Goal: Information Seeking & Learning: Learn about a topic

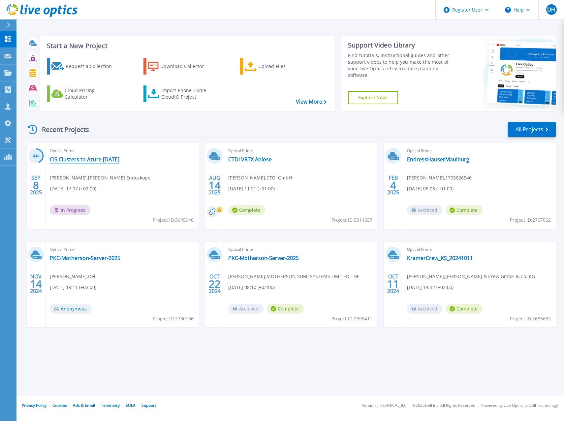
click at [113, 158] on link "CIS Clusters to Azure [DATE]" at bounding box center [85, 159] width 70 height 7
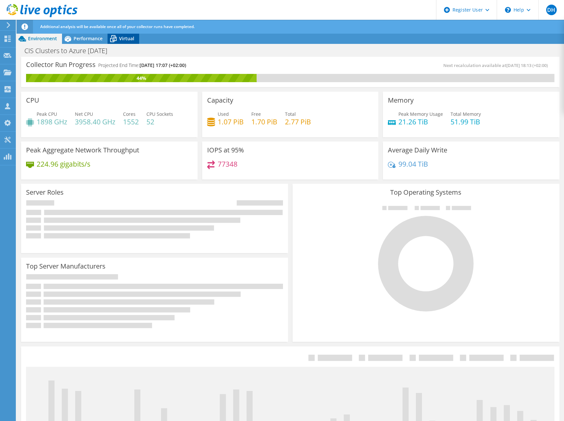
click at [126, 39] on span "Virtual" at bounding box center [126, 38] width 15 height 6
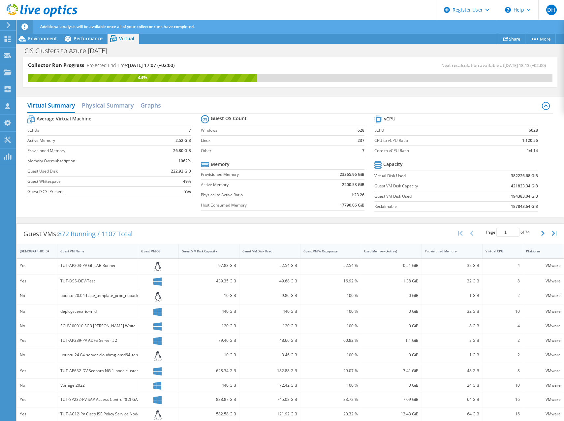
drag, startPoint x: 213, startPoint y: 36, endPoint x: 116, endPoint y: 25, distance: 97.3
click at [116, 25] on span "Additional analysis will be available once all of your collector runs have comp…" at bounding box center [117, 27] width 154 height 6
click at [508, 39] on link "Share" at bounding box center [511, 39] width 27 height 10
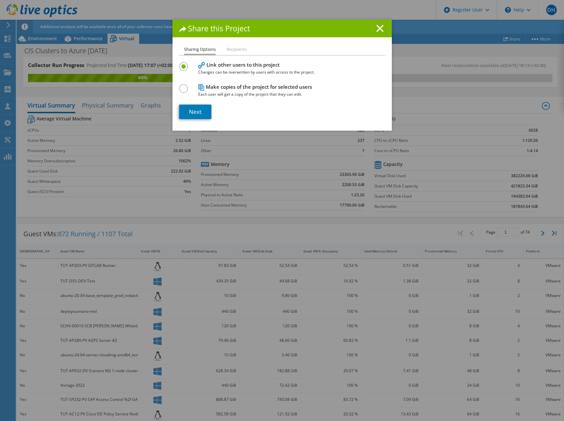
click at [240, 86] on h4 "Make copies of the project for selected users Each user will get a copy of the …" at bounding box center [280, 90] width 165 height 15
click at [185, 86] on label at bounding box center [185, 85] width 12 height 2
click at [0, 0] on input "radio" at bounding box center [0, 0] width 0 height 0
click at [235, 47] on li "Recipients" at bounding box center [237, 50] width 20 height 8
click at [195, 110] on link "Next" at bounding box center [195, 112] width 32 height 15
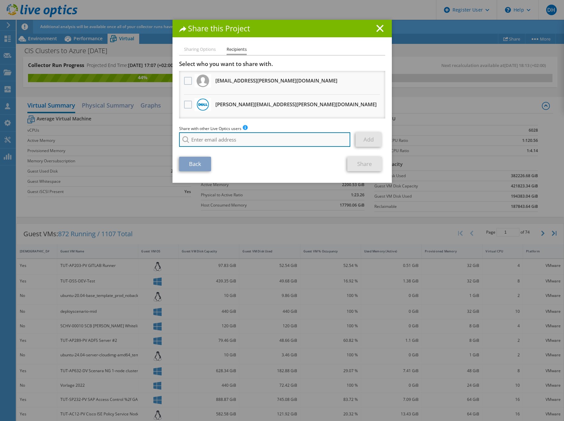
click at [203, 138] on input "search" at bounding box center [265, 139] width 172 height 15
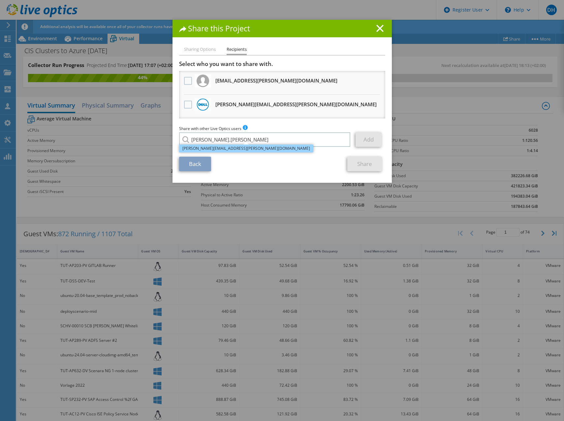
click at [204, 149] on li "[PERSON_NAME][EMAIL_ADDRESS][PERSON_NAME][DOMAIN_NAME]" at bounding box center [246, 149] width 134 height 8
type input "[PERSON_NAME][EMAIL_ADDRESS][PERSON_NAME][DOMAIN_NAME]"
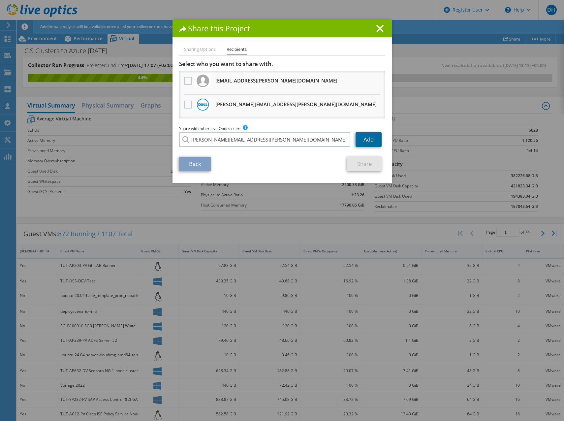
click at [363, 140] on link "Add" at bounding box center [369, 139] width 26 height 15
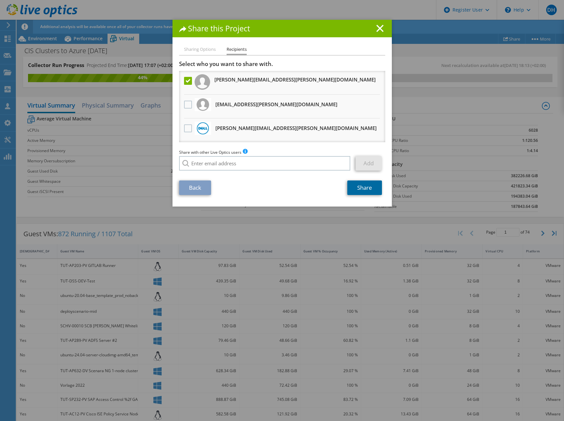
click at [368, 189] on link "Share" at bounding box center [365, 188] width 35 height 15
click at [379, 27] on line at bounding box center [380, 28] width 7 height 7
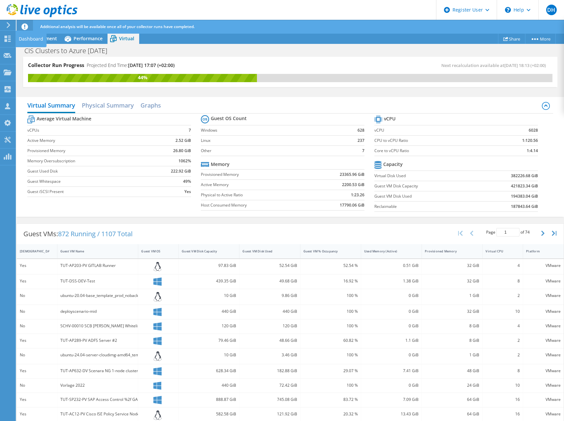
click at [18, 35] on div "Dashboard" at bounding box center [31, 39] width 31 height 17
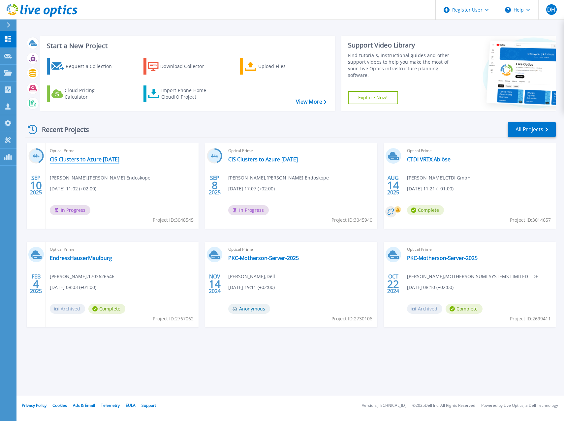
click at [79, 158] on link "CIS Clusters to Azure [DATE]" at bounding box center [85, 159] width 70 height 7
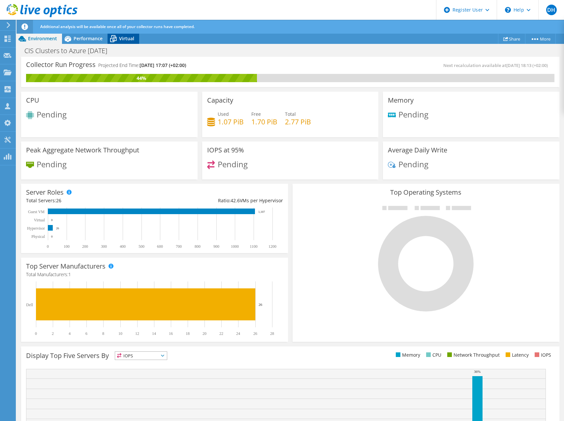
click at [121, 38] on span "Virtual" at bounding box center [126, 38] width 15 height 6
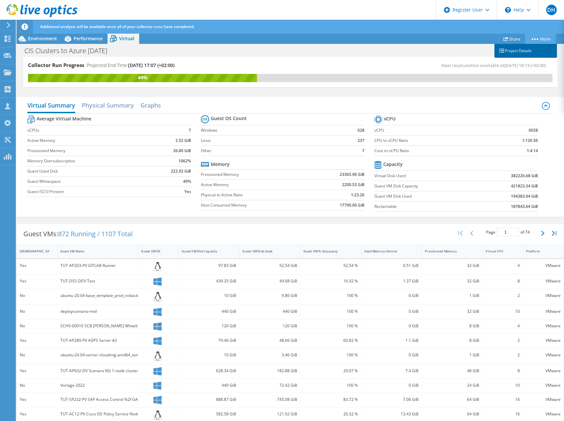
click at [523, 51] on link "Project Details" at bounding box center [526, 51] width 63 height 14
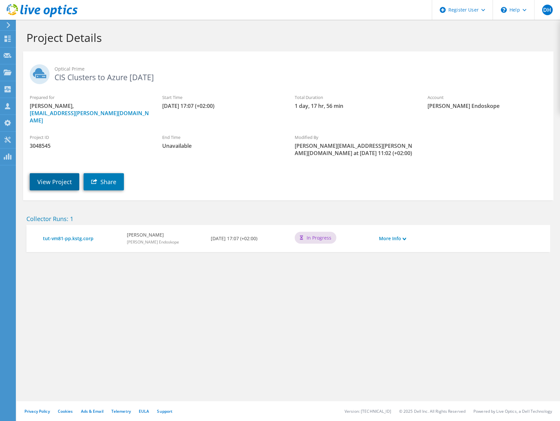
click at [53, 175] on link "View Project" at bounding box center [55, 181] width 50 height 17
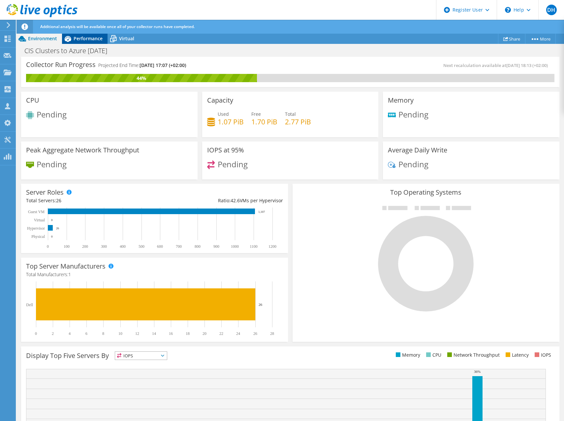
click at [81, 40] on span "Performance" at bounding box center [88, 38] width 29 height 6
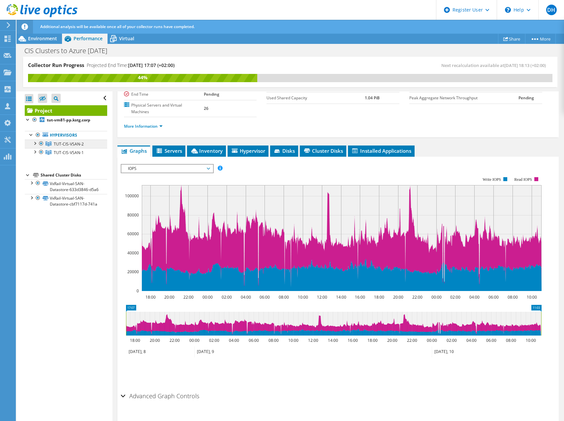
click at [72, 143] on span "TUT-CIS-VSAN-2" at bounding box center [69, 144] width 30 height 6
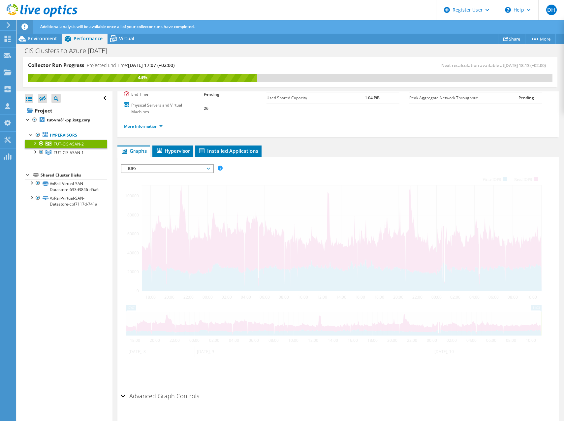
scroll to position [52, 0]
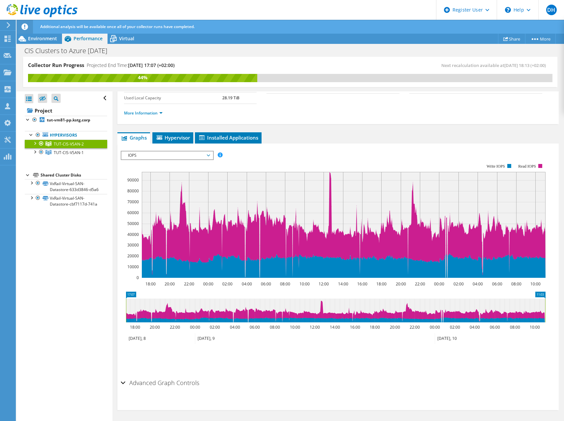
click at [204, 157] on span "IOPS" at bounding box center [167, 156] width 85 height 8
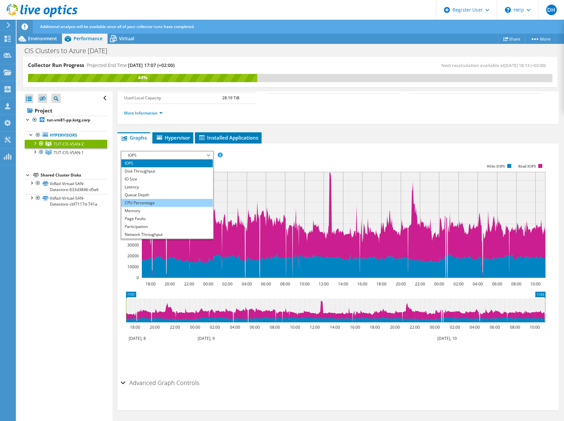
click at [168, 204] on li "CPU Percentage" at bounding box center [166, 203] width 91 height 8
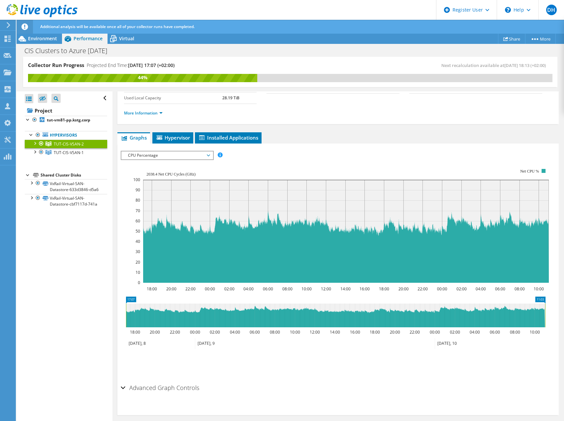
click at [192, 155] on span "CPU Percentage" at bounding box center [167, 156] width 85 height 8
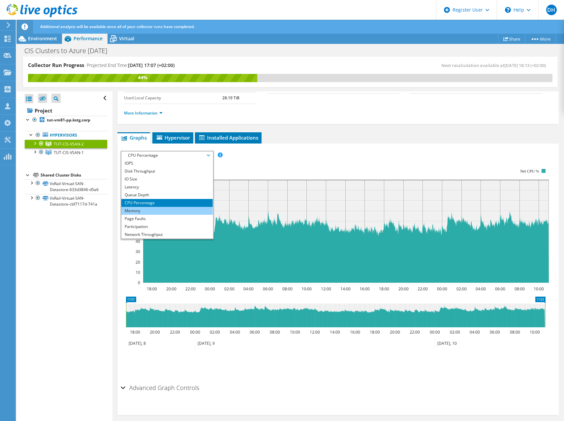
click at [163, 211] on li "Memory" at bounding box center [166, 211] width 91 height 8
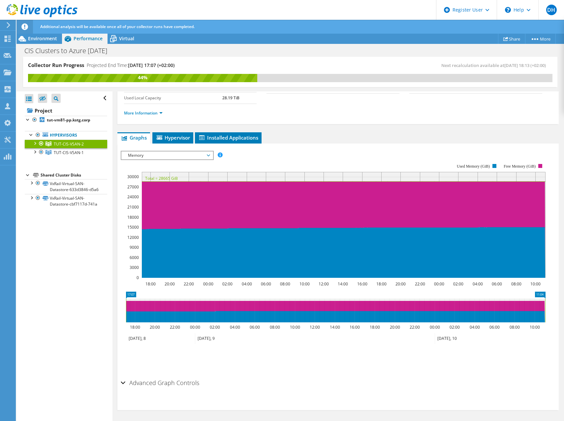
click at [173, 158] on span "Memory" at bounding box center [167, 156] width 85 height 8
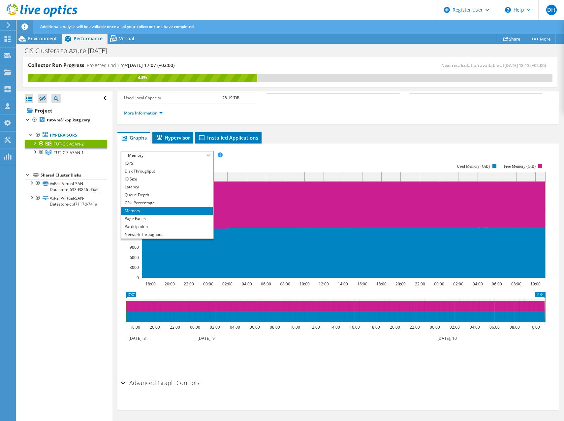
click at [391, 118] on div "More Information" at bounding box center [338, 113] width 429 height 18
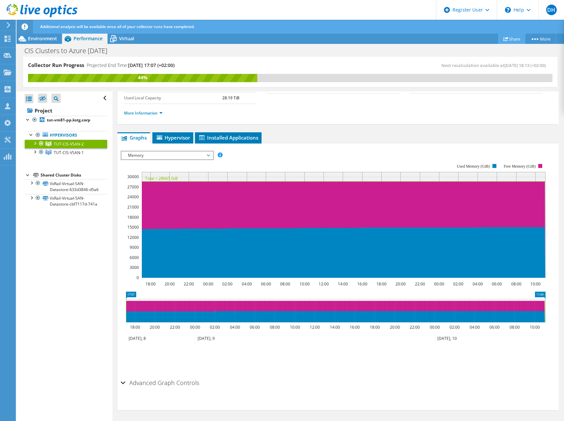
click at [512, 38] on link "Share" at bounding box center [511, 39] width 27 height 10
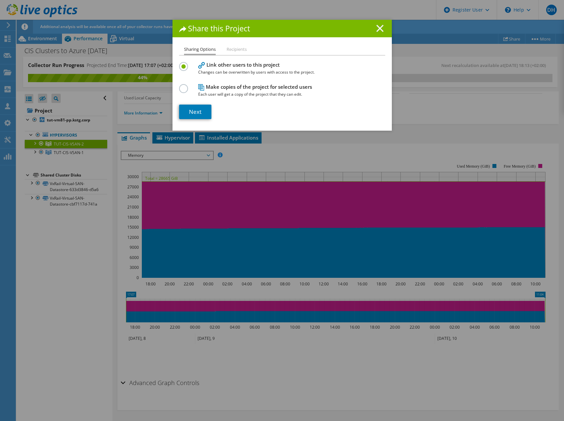
click at [377, 29] on line at bounding box center [380, 28] width 7 height 7
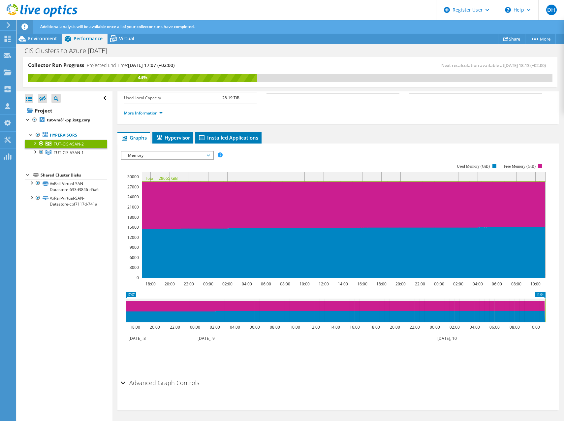
click at [162, 155] on span "Memory" at bounding box center [167, 156] width 85 height 8
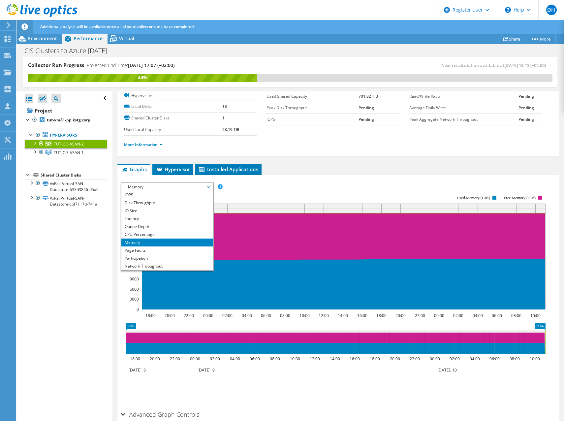
scroll to position [0, 0]
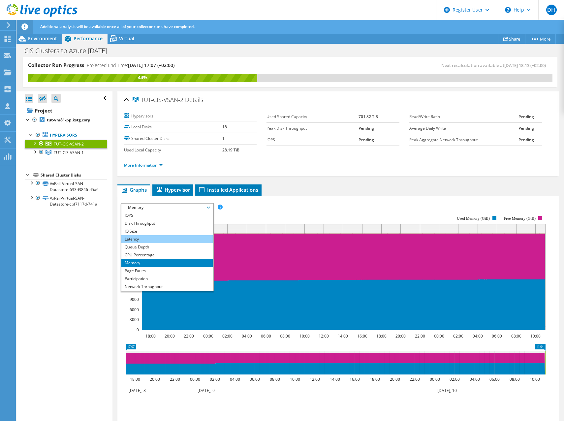
click at [148, 239] on li "Latency" at bounding box center [166, 239] width 91 height 8
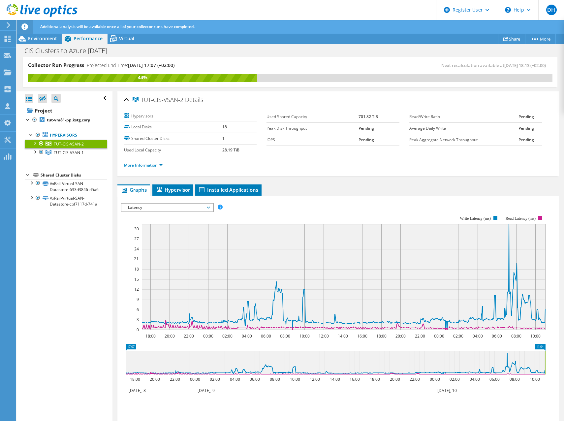
click at [192, 207] on span "Latency" at bounding box center [167, 208] width 85 height 8
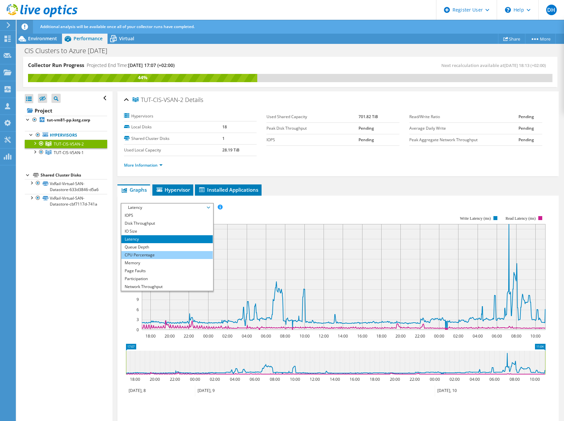
click at [162, 257] on li "CPU Percentage" at bounding box center [166, 255] width 91 height 8
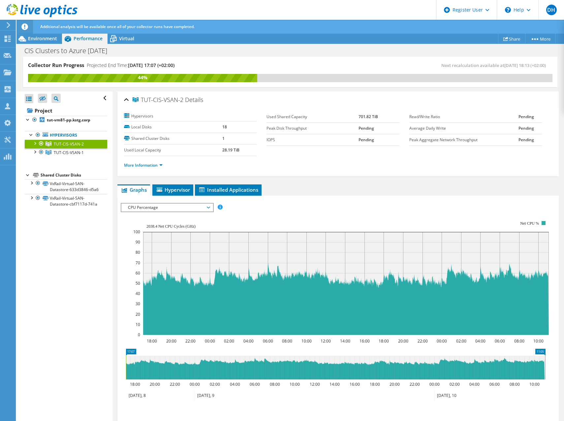
click at [163, 209] on span "CPU Percentage" at bounding box center [167, 208] width 85 height 8
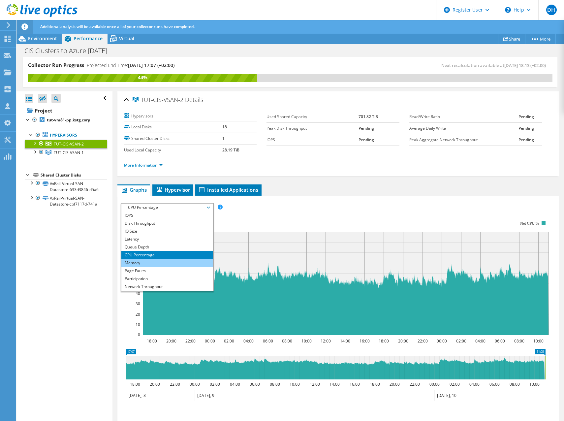
click at [144, 265] on li "Memory" at bounding box center [166, 263] width 91 height 8
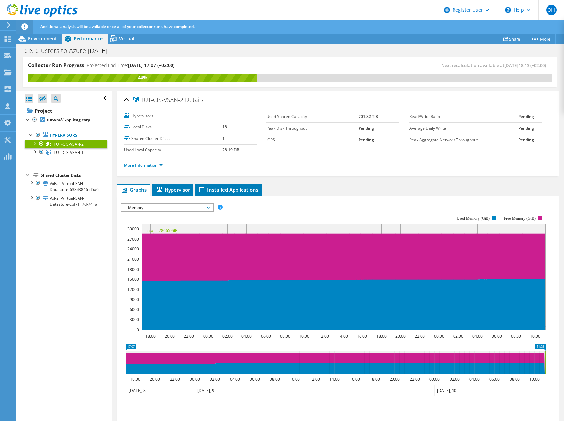
scroll to position [33, 0]
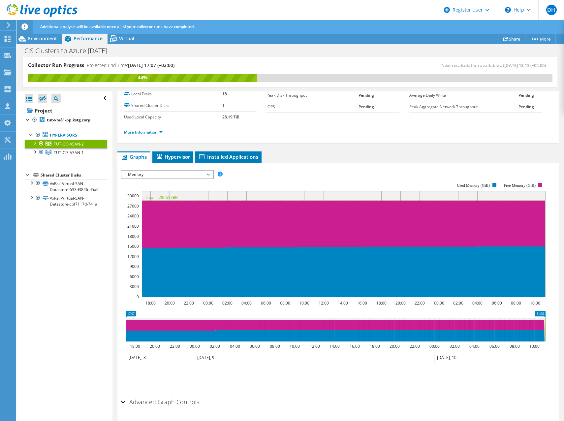
click at [166, 174] on span "Memory" at bounding box center [167, 175] width 85 height 8
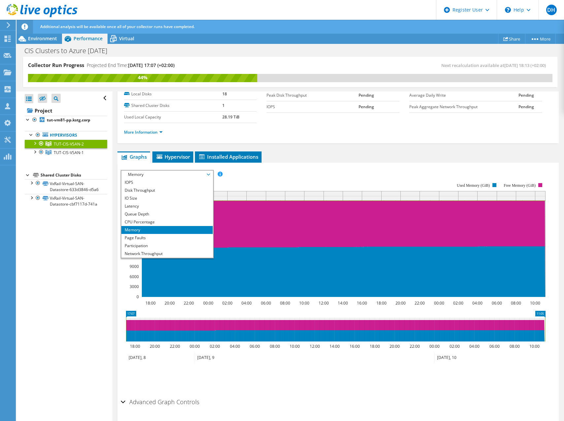
scroll to position [24, 0]
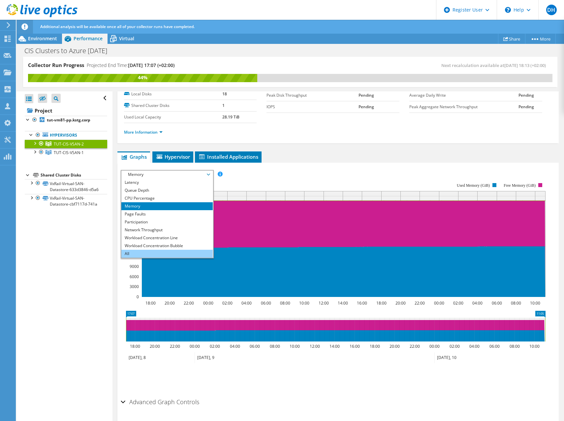
click at [160, 254] on li "All" at bounding box center [166, 254] width 91 height 8
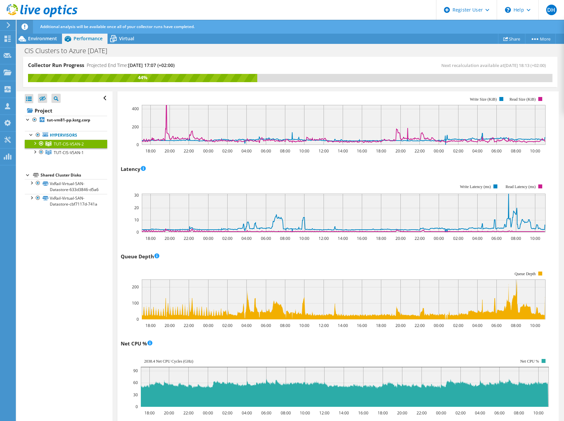
scroll to position [0, 0]
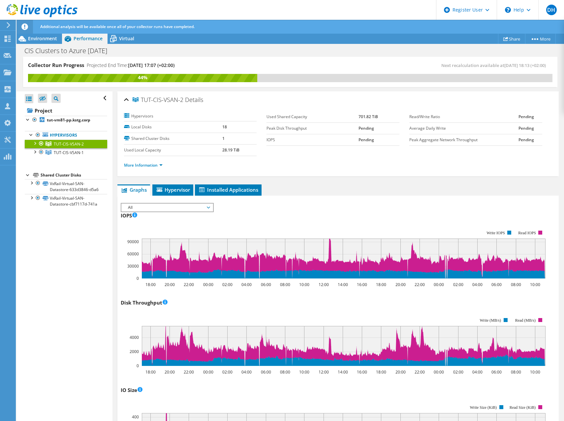
click at [152, 205] on span "All" at bounding box center [167, 208] width 85 height 8
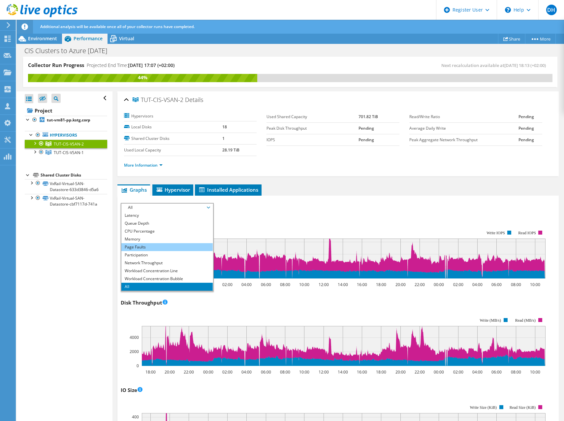
scroll to position [33, 0]
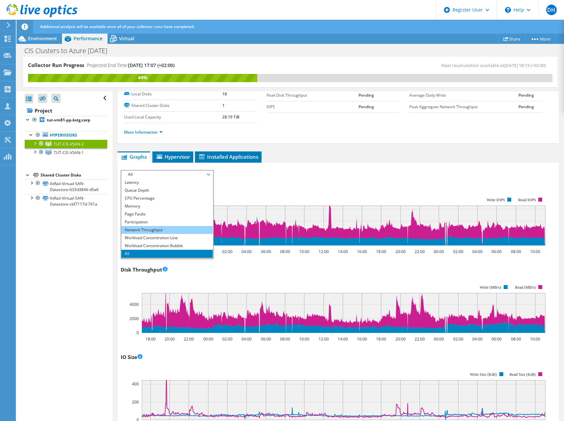
click at [173, 228] on li "Network Throughput" at bounding box center [166, 230] width 91 height 8
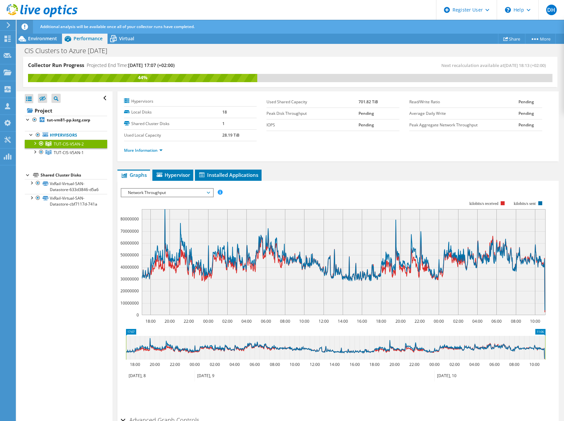
scroll to position [0, 0]
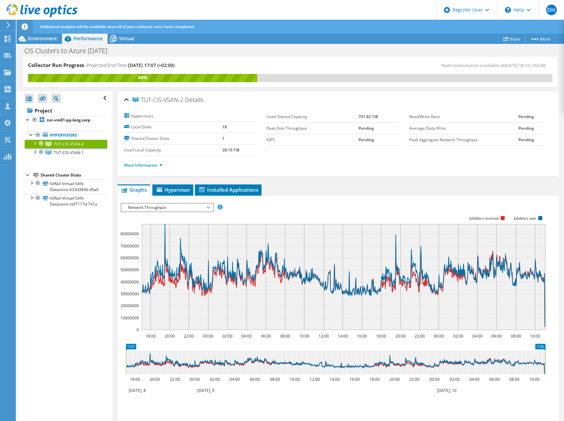
click at [171, 208] on span "Network Throughput" at bounding box center [167, 208] width 85 height 8
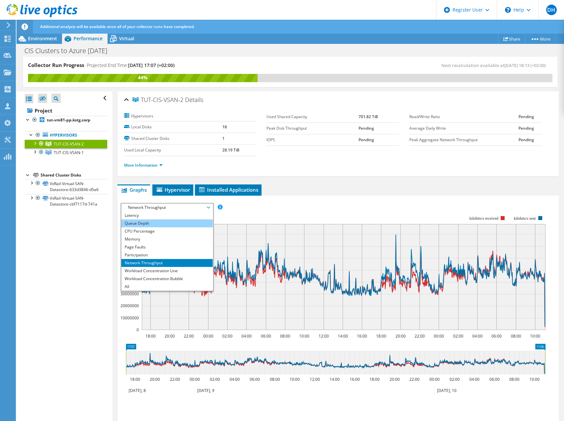
click at [161, 222] on li "Queue Depth" at bounding box center [166, 224] width 91 height 8
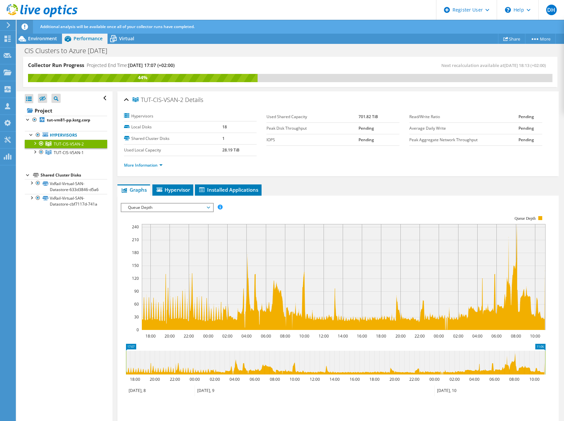
click at [192, 208] on span "Queue Depth" at bounding box center [167, 208] width 85 height 8
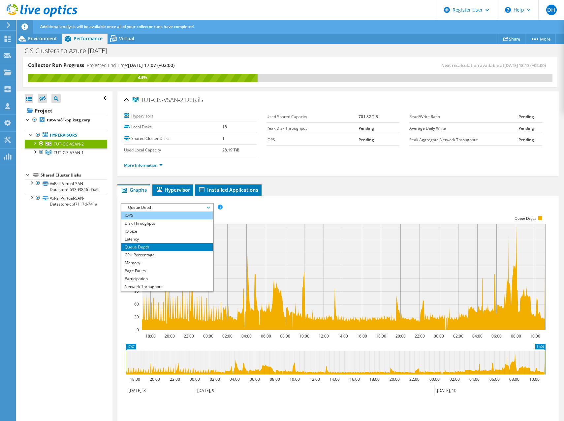
click at [155, 216] on li "IOPS" at bounding box center [166, 216] width 91 height 8
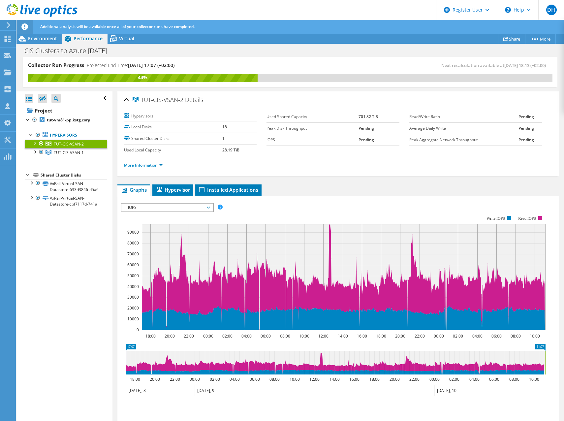
click at [168, 205] on span "IOPS" at bounding box center [167, 208] width 85 height 8
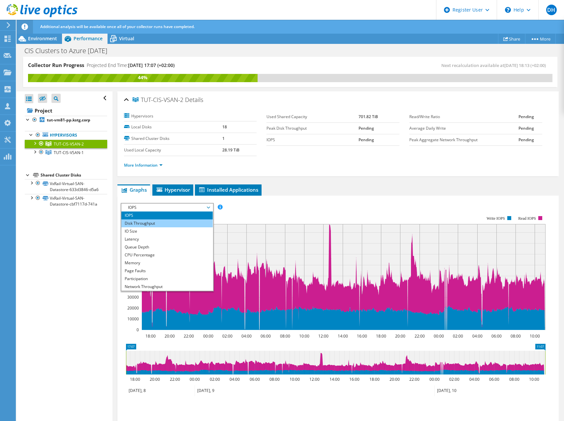
click at [169, 221] on li "Disk Throughput" at bounding box center [166, 224] width 91 height 8
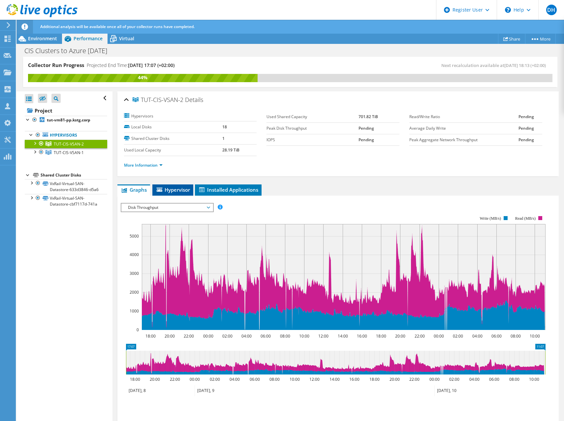
click at [184, 188] on span "Hypervisor" at bounding box center [173, 190] width 34 height 7
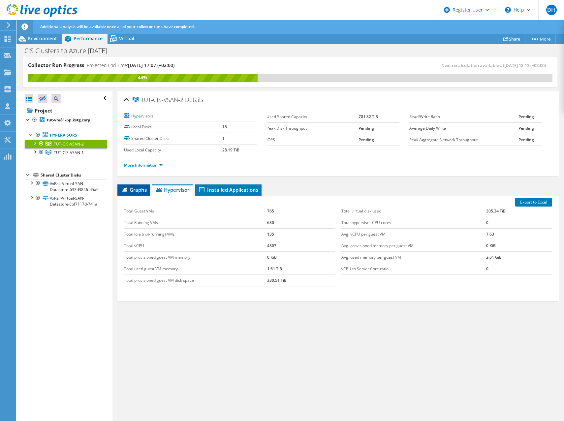
click at [134, 187] on span "Graphs" at bounding box center [134, 190] width 26 height 7
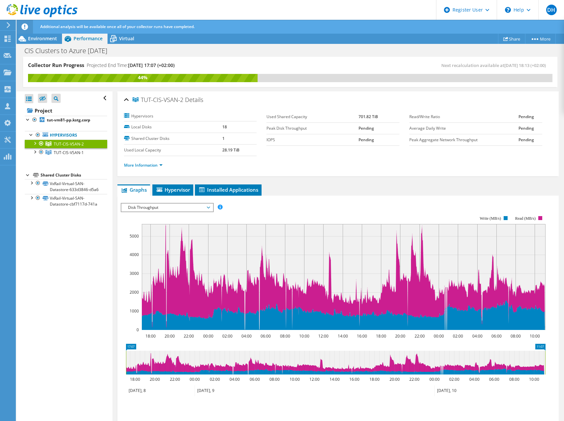
click at [196, 208] on span "Disk Throughput" at bounding box center [167, 208] width 85 height 8
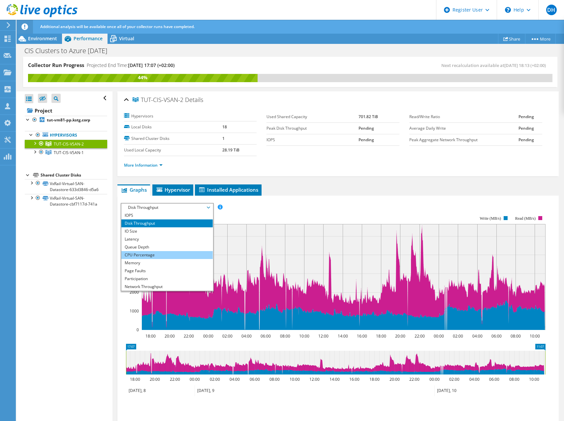
click at [165, 255] on li "CPU Percentage" at bounding box center [166, 255] width 91 height 8
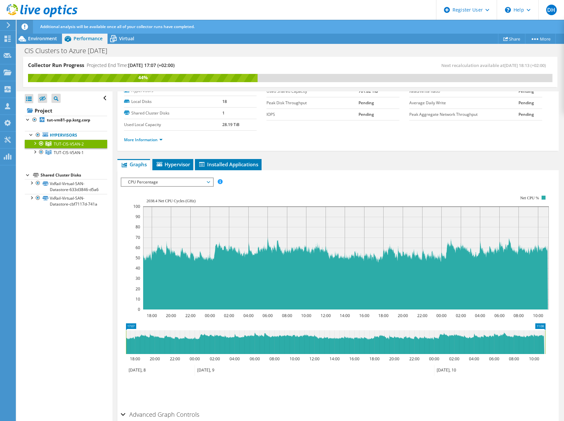
scroll to position [57, 0]
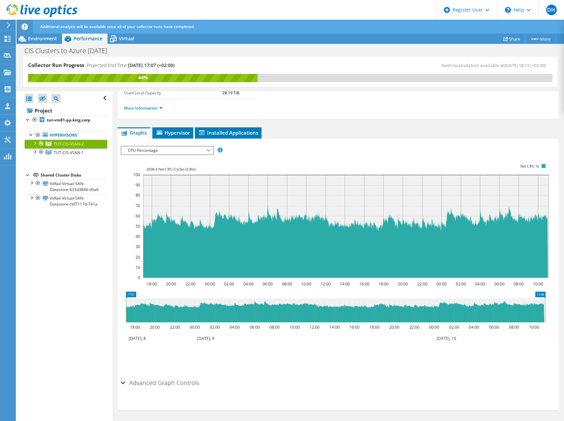
click at [178, 148] on span "CPU Percentage" at bounding box center [167, 151] width 85 height 8
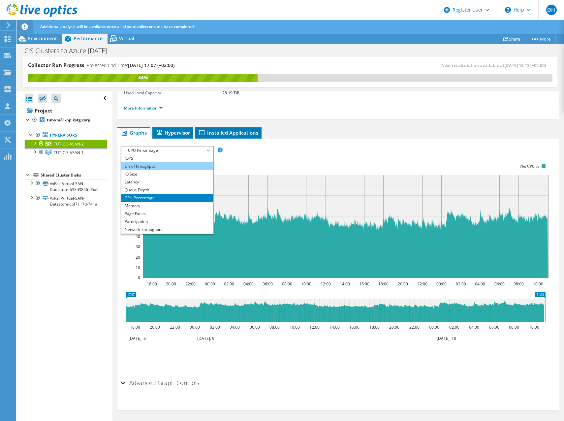
click at [162, 166] on li "Disk Throughput" at bounding box center [166, 166] width 91 height 8
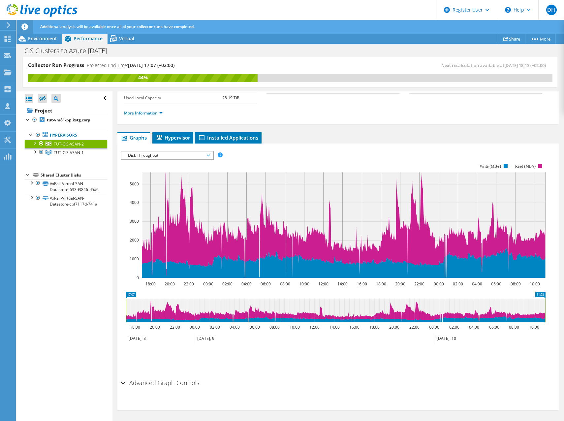
scroll to position [52, 0]
click at [181, 155] on span "Disk Throughput" at bounding box center [167, 156] width 85 height 8
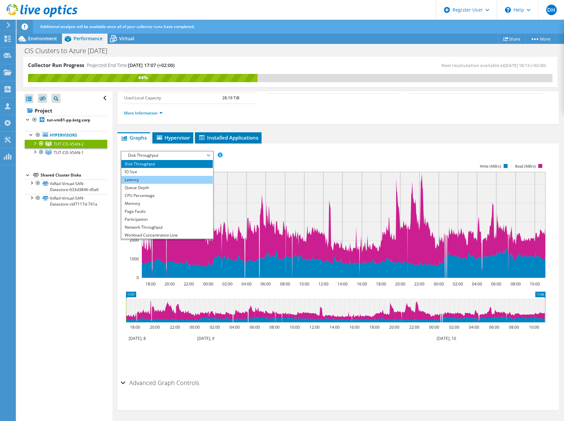
scroll to position [0, 0]
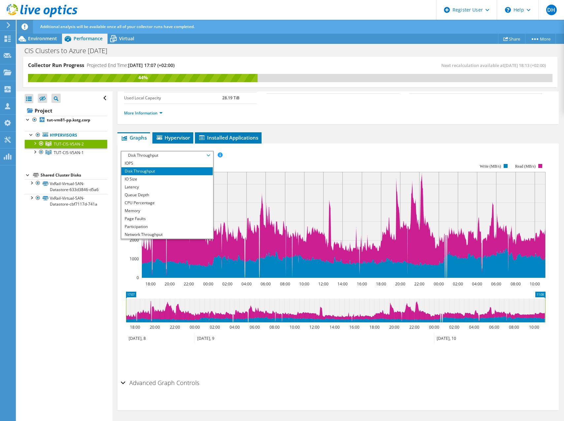
click at [287, 153] on div "IOPS Disk Throughput IO Size Latency Queue Depth CPU Percentage Memory Page Fau…" at bounding box center [338, 155] width 435 height 9
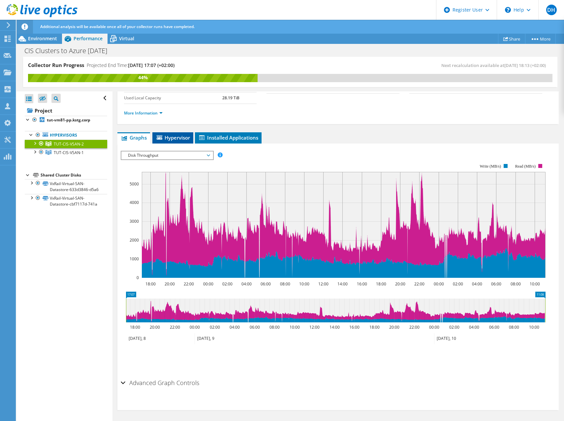
click at [167, 142] on li "Hypervisor" at bounding box center [173, 137] width 41 height 11
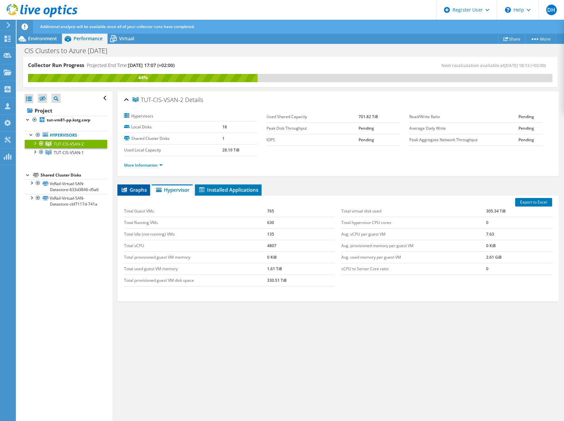
click at [123, 192] on icon at bounding box center [124, 189] width 5 height 5
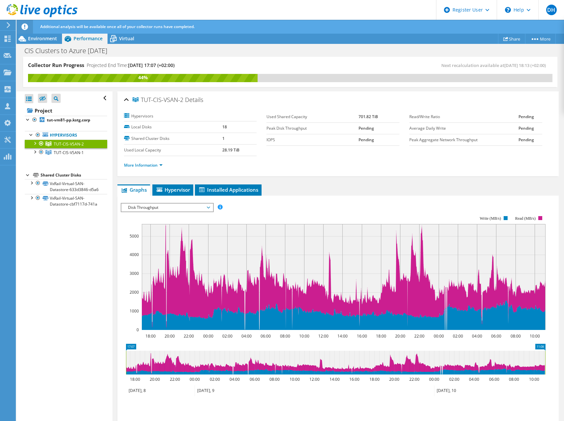
click at [196, 204] on span "Disk Throughput" at bounding box center [167, 208] width 85 height 8
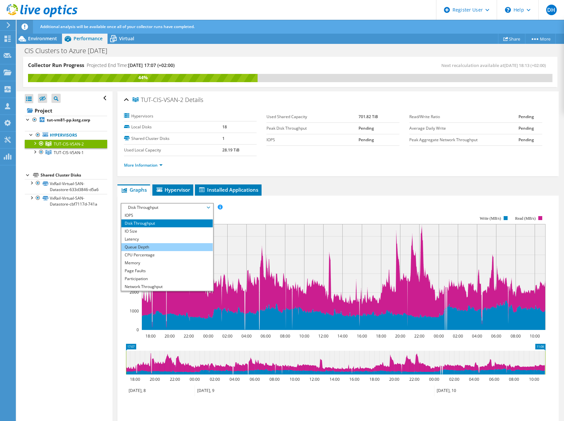
click at [163, 246] on li "Queue Depth" at bounding box center [166, 247] width 91 height 8
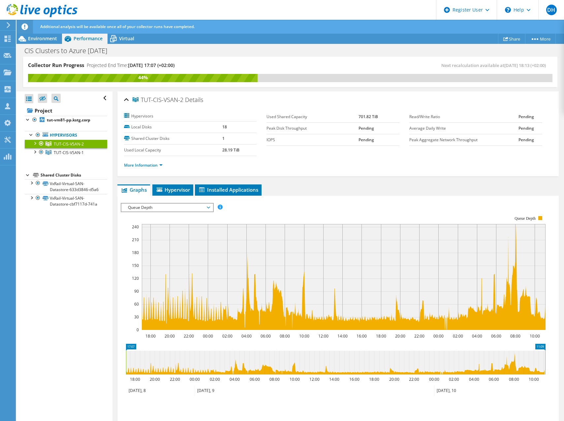
click at [174, 210] on span "Queue Depth" at bounding box center [167, 208] width 85 height 8
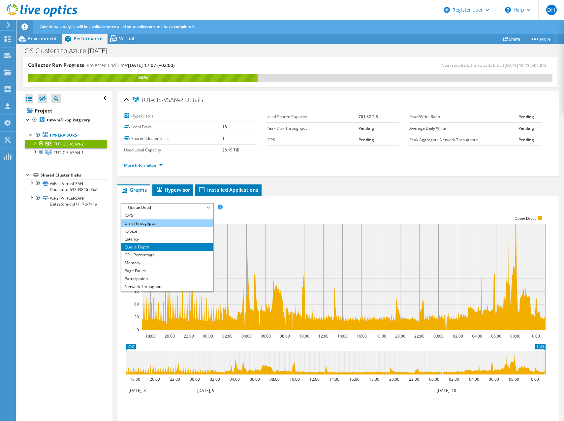
click at [185, 224] on li "Disk Throughput" at bounding box center [166, 224] width 91 height 8
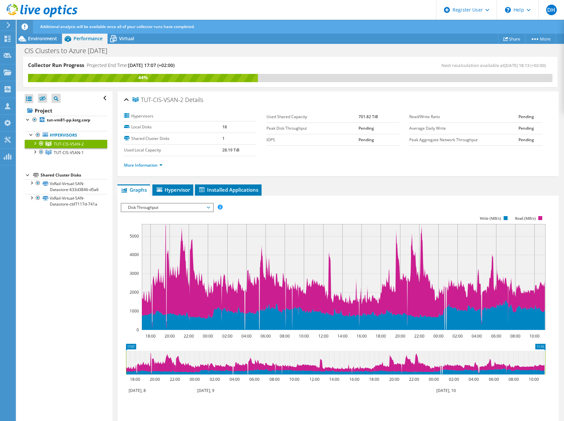
click at [159, 205] on span "Disk Throughput" at bounding box center [167, 208] width 85 height 8
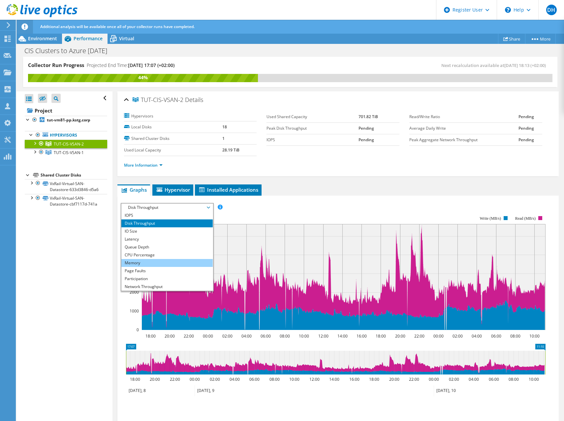
click at [149, 260] on li "Memory" at bounding box center [166, 263] width 91 height 8
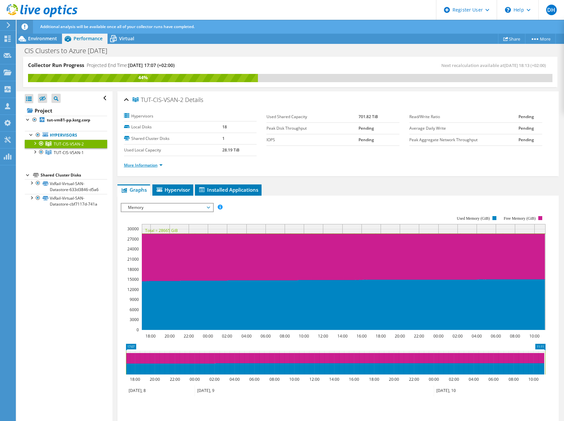
click at [160, 164] on link "More Information" at bounding box center [143, 165] width 39 height 6
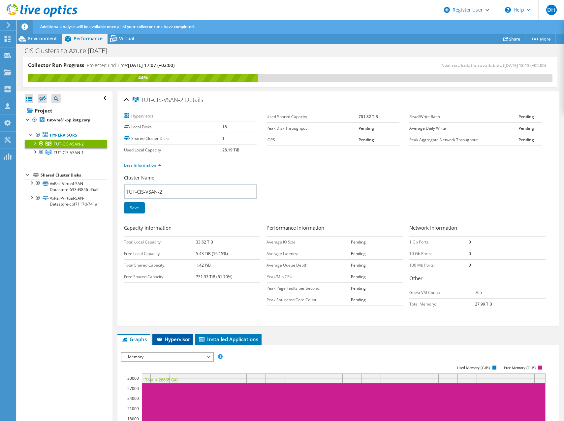
click at [181, 341] on span "Hypervisor" at bounding box center [173, 339] width 34 height 7
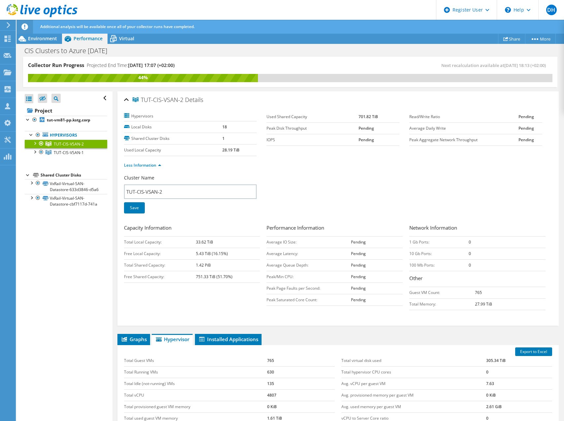
scroll to position [89, 0]
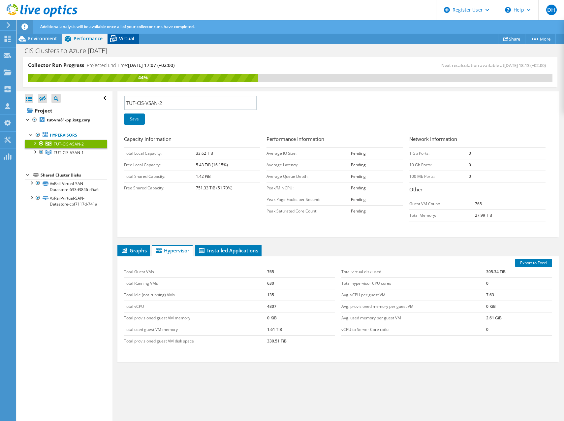
click at [131, 39] on span "Virtual" at bounding box center [126, 38] width 15 height 6
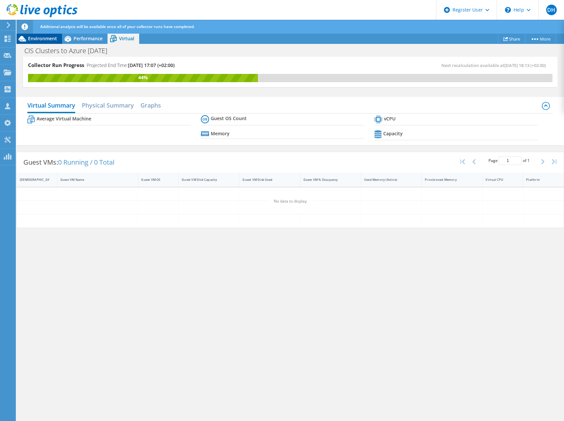
click at [39, 37] on span "Environment" at bounding box center [42, 38] width 29 height 6
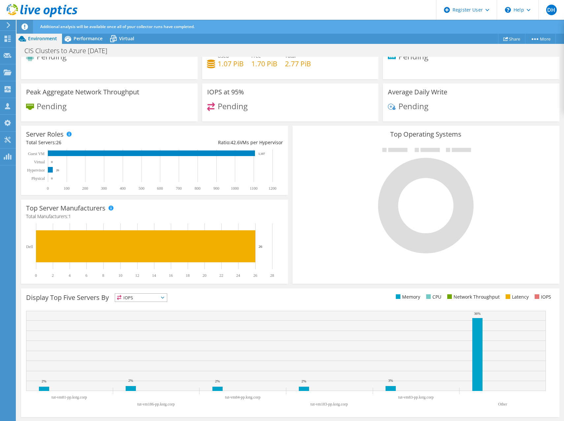
scroll to position [0, 0]
click at [48, 41] on span "Environment" at bounding box center [42, 38] width 29 height 6
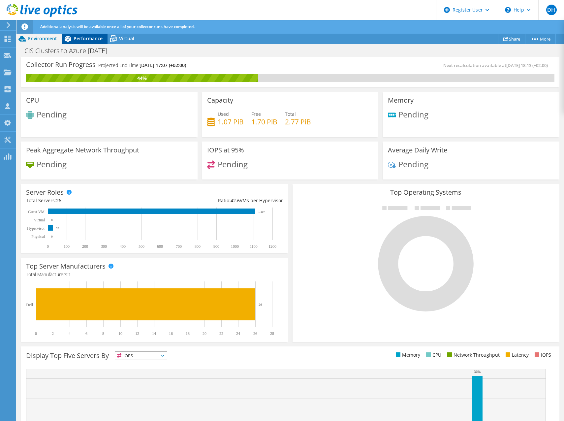
click at [87, 39] on span "Performance" at bounding box center [88, 38] width 29 height 6
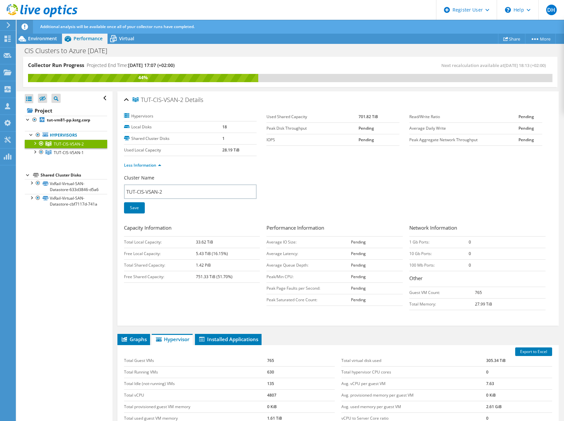
click at [35, 143] on div at bounding box center [34, 143] width 7 height 7
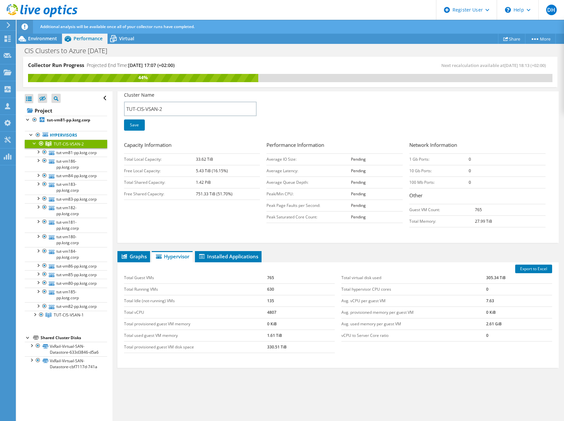
scroll to position [89, 0]
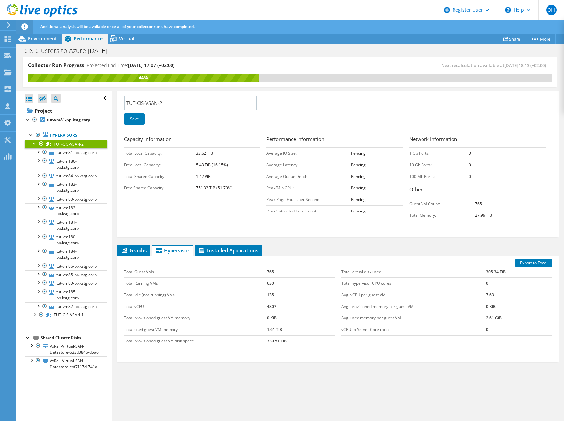
click at [344, 105] on div "Cluster Name TUT-CIS-VSAN-2 Save" at bounding box center [338, 109] width 429 height 47
click at [78, 153] on link "tut-vm81-pp.kstg.corp" at bounding box center [66, 152] width 83 height 9
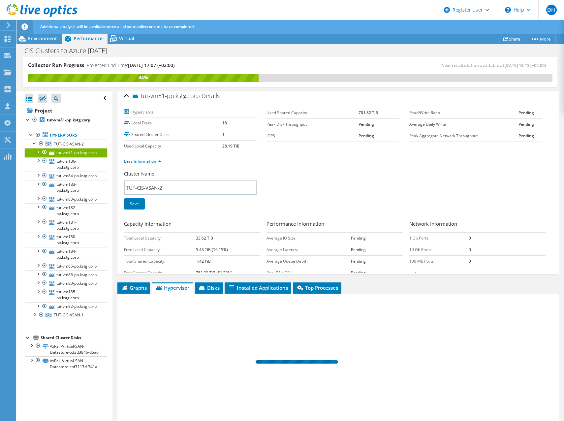
scroll to position [0, 0]
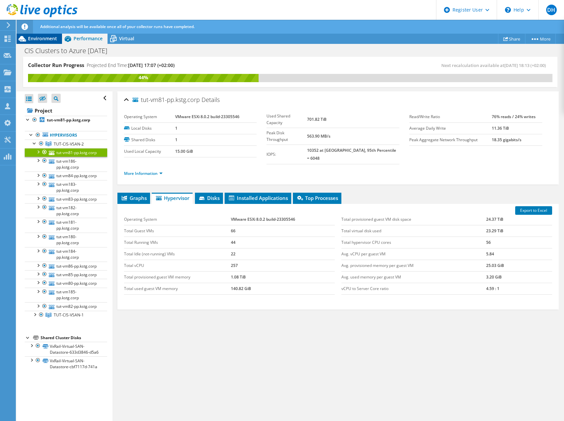
click at [39, 35] on div "Environment" at bounding box center [40, 38] width 46 height 11
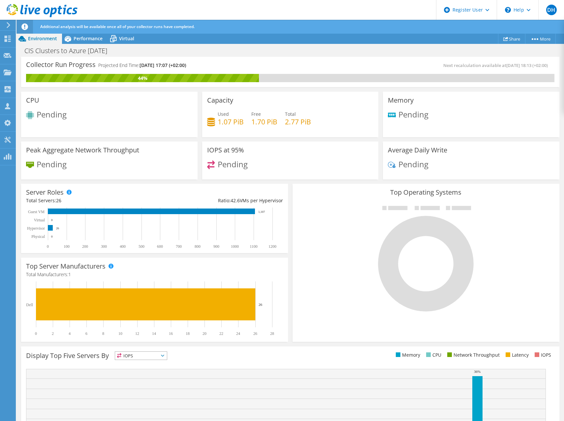
click at [478, 52] on div "CIS Clusters to Azure Sept 2025 Print" at bounding box center [291, 51] width 548 height 12
